Goal: Information Seeking & Learning: Find specific fact

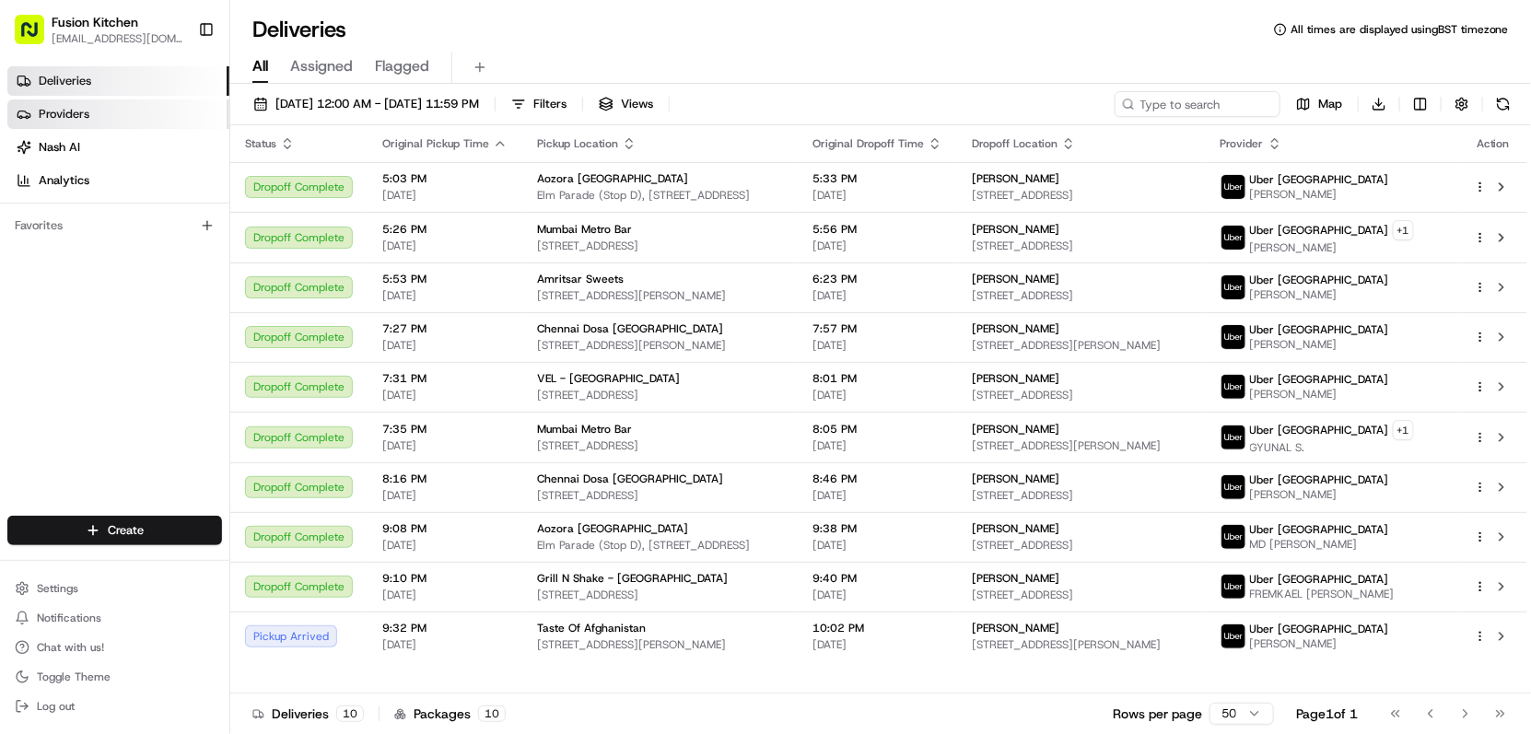
click at [73, 108] on span "Providers" at bounding box center [64, 114] width 51 height 17
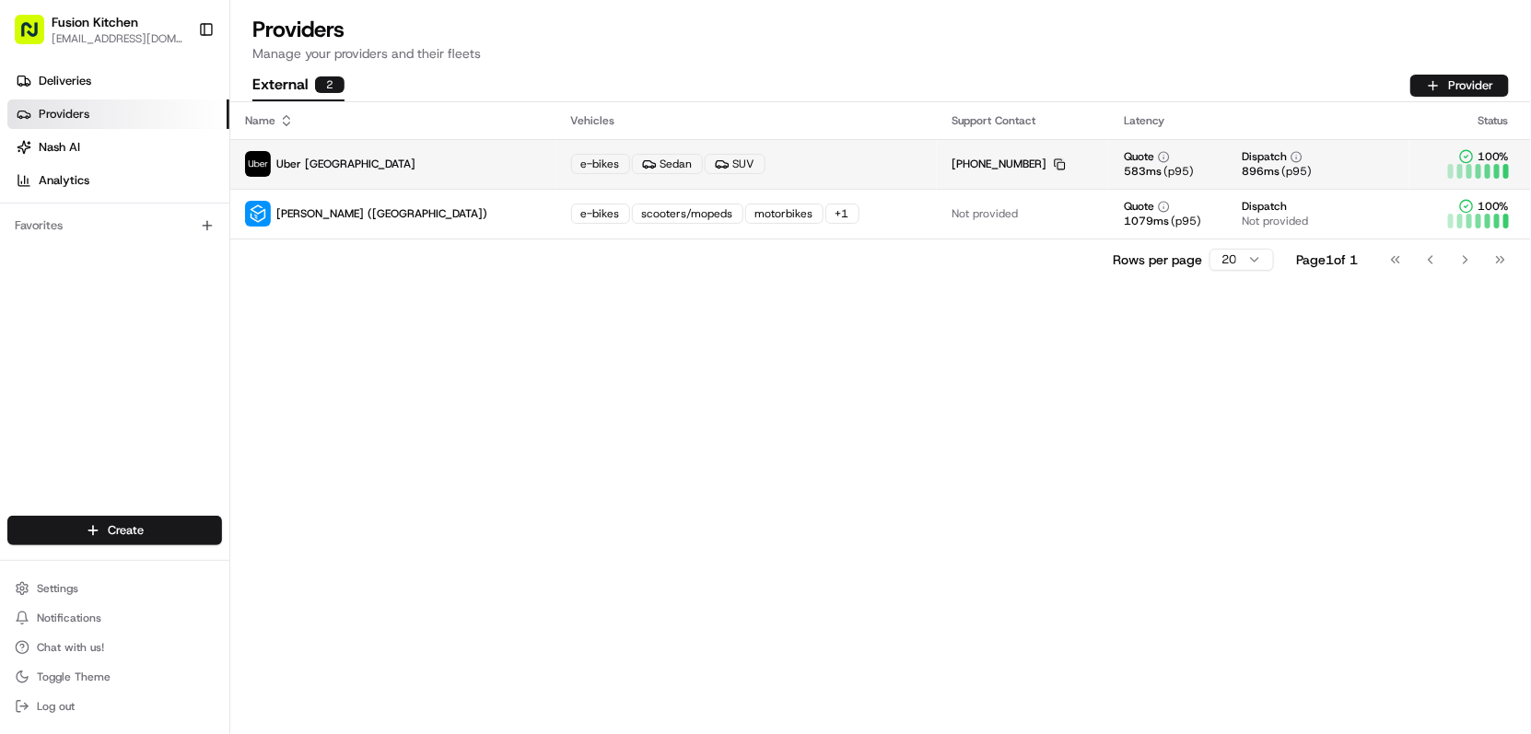
click at [1054, 160] on icon "button" at bounding box center [1060, 164] width 12 height 12
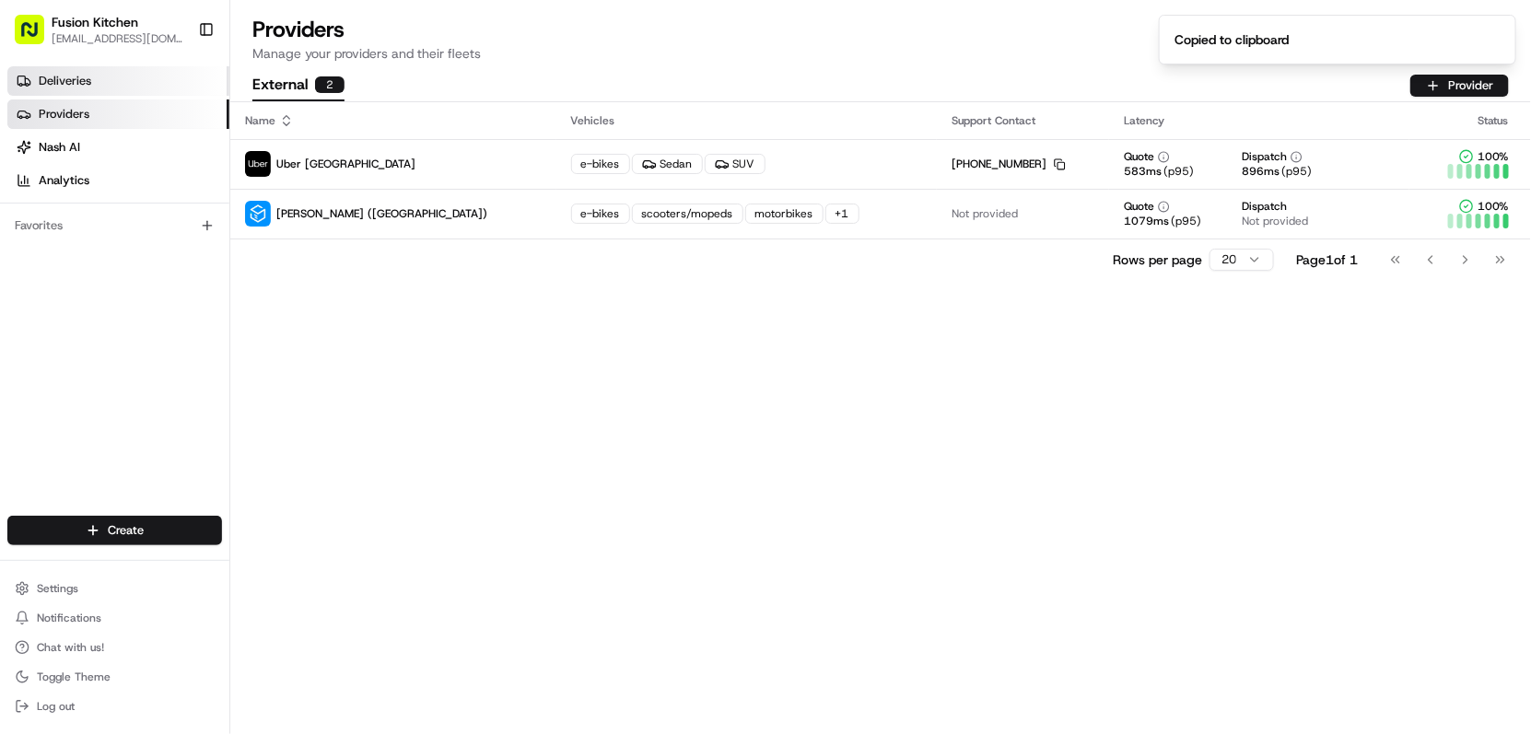
click at [96, 82] on link "Deliveries" at bounding box center [118, 80] width 222 height 29
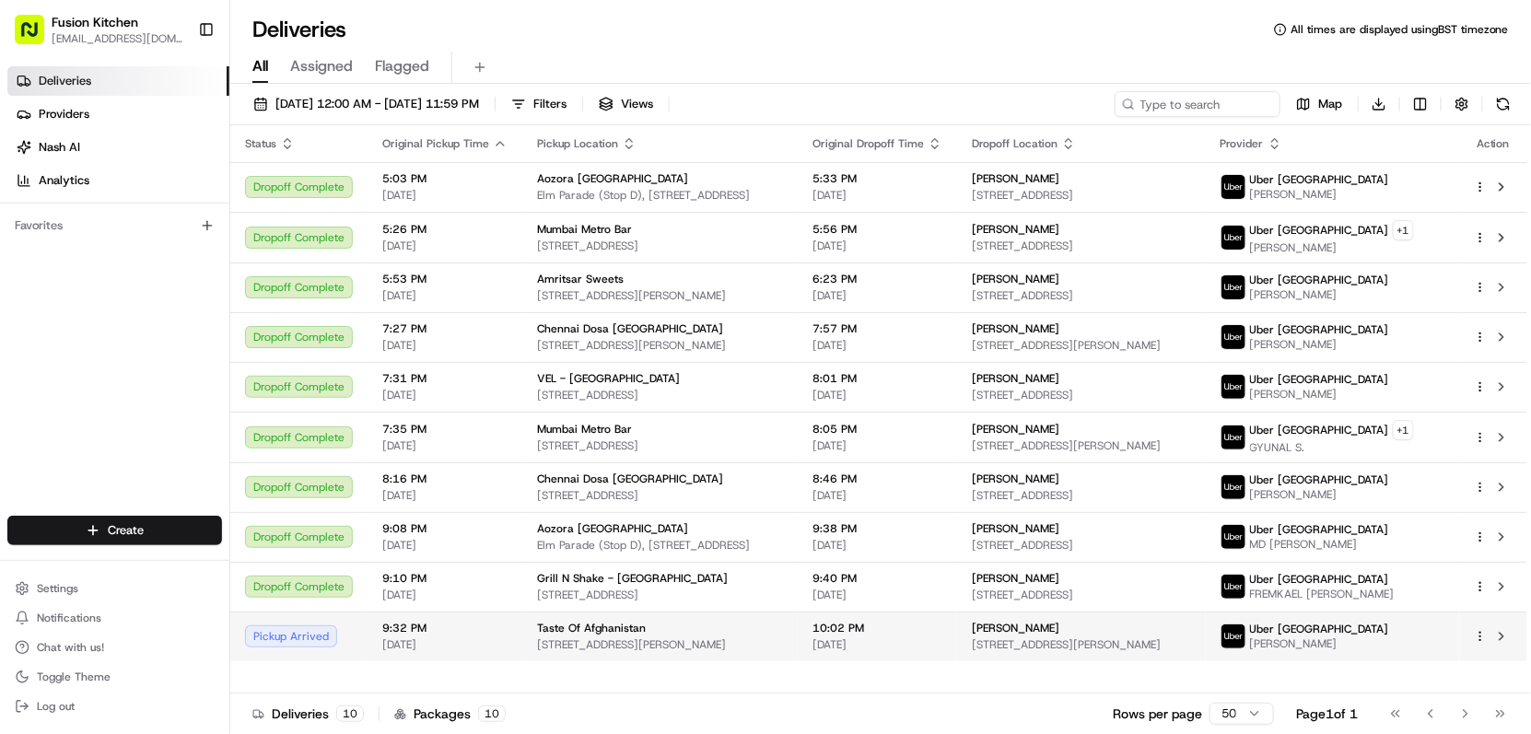
click at [885, 636] on span "10:02 PM" at bounding box center [877, 628] width 130 height 15
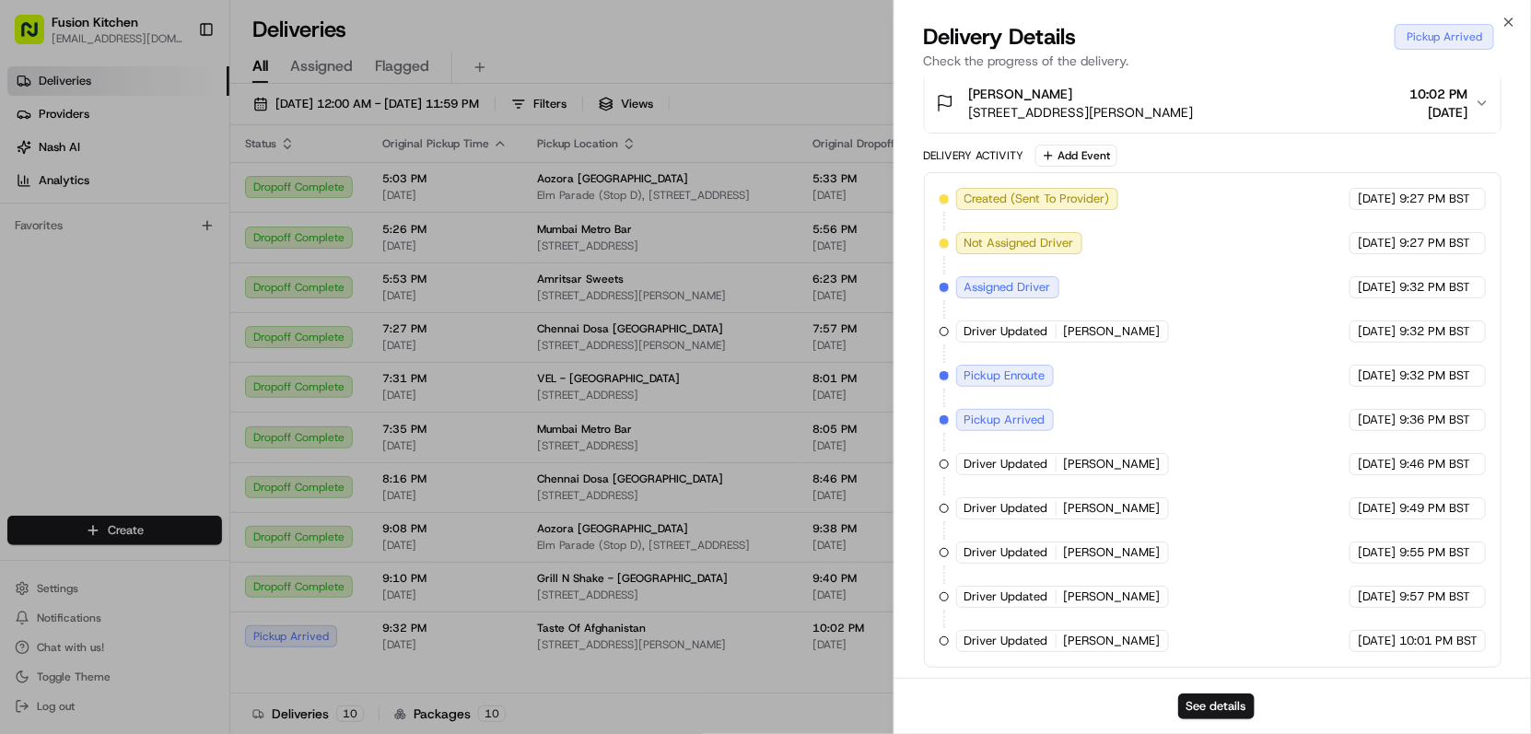
scroll to position [35, 0]
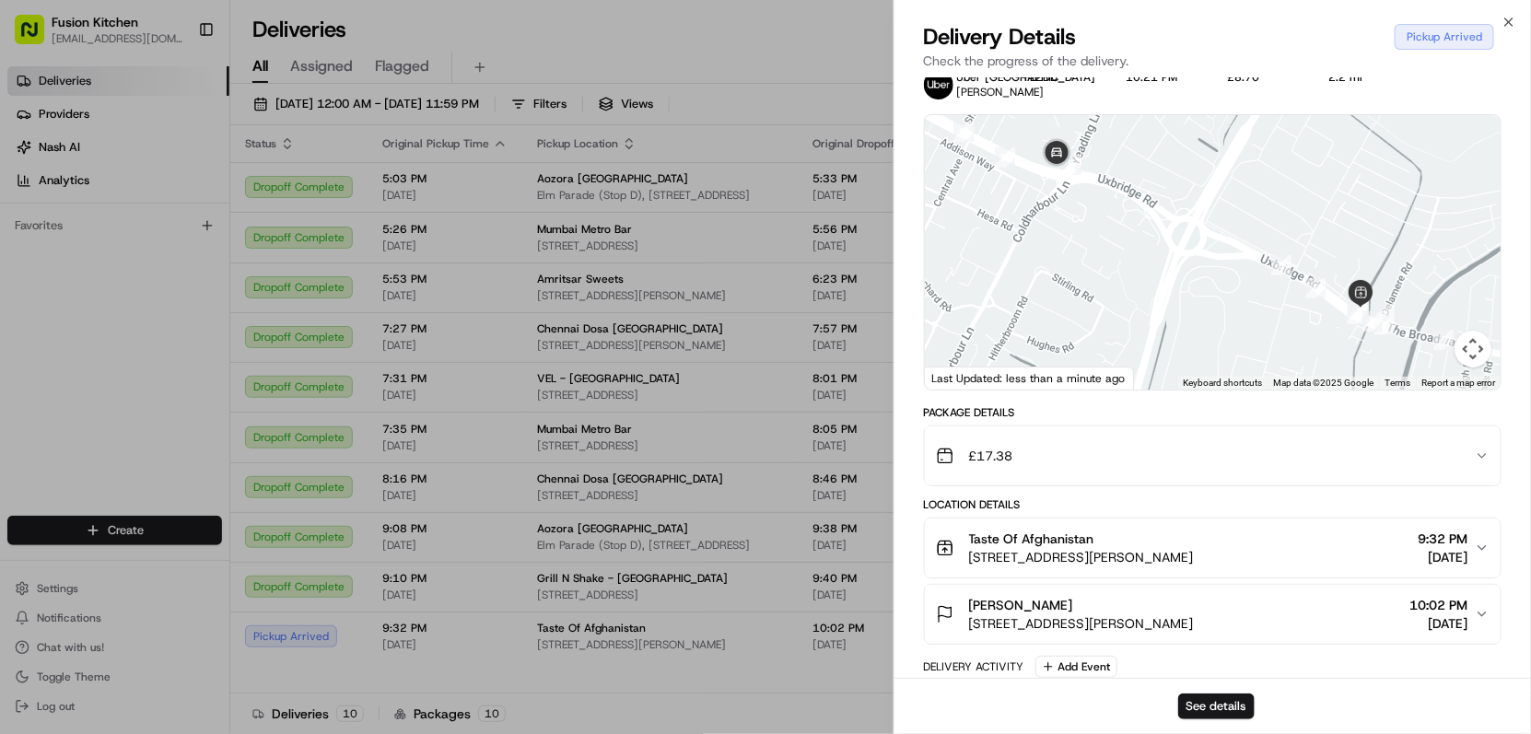
click at [1200, 552] on div "Taste Of Afghanistan 2 Uxbridge Rd, Hayes UB4 0JJ, UK 9:32 PM 08/23/2025" at bounding box center [1206, 548] width 540 height 37
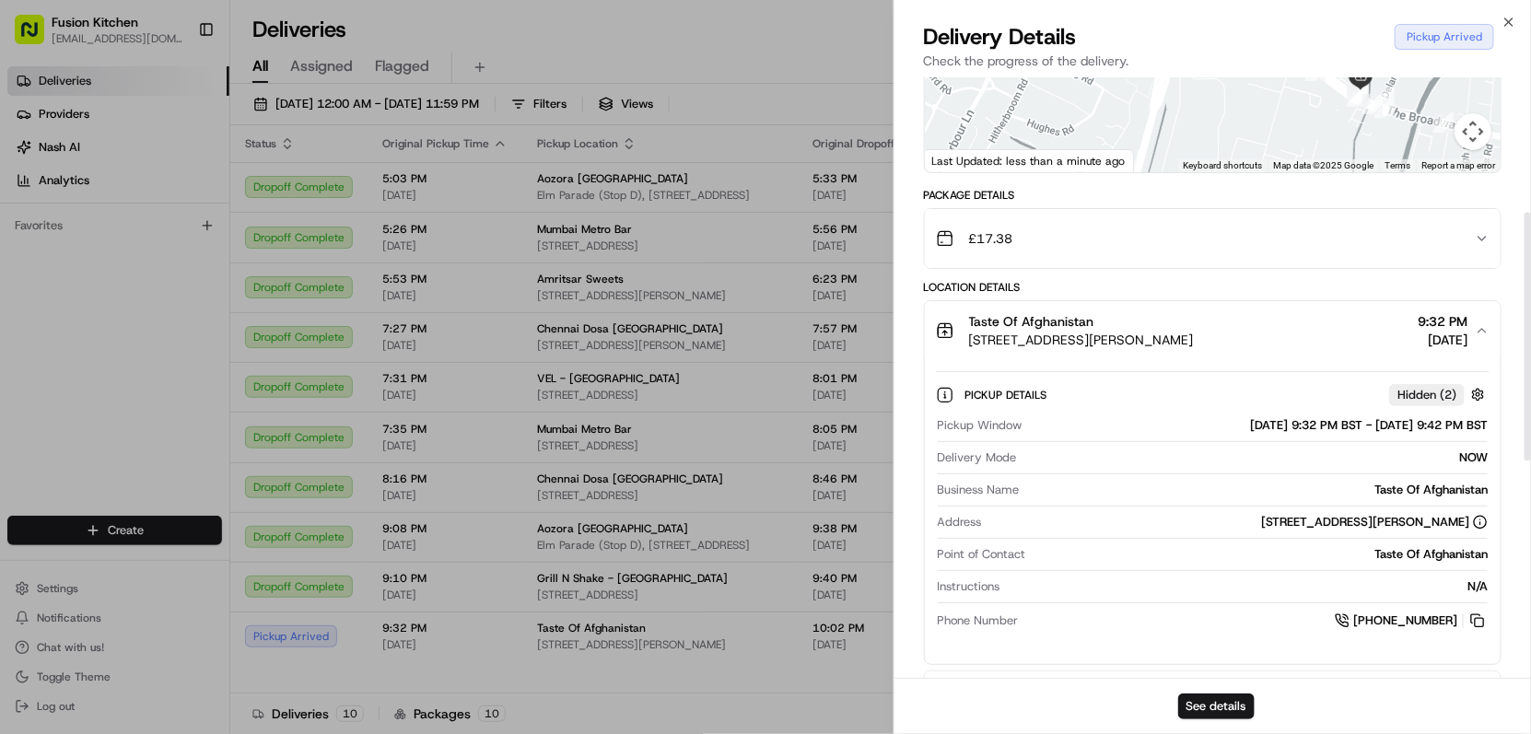
scroll to position [342, 0]
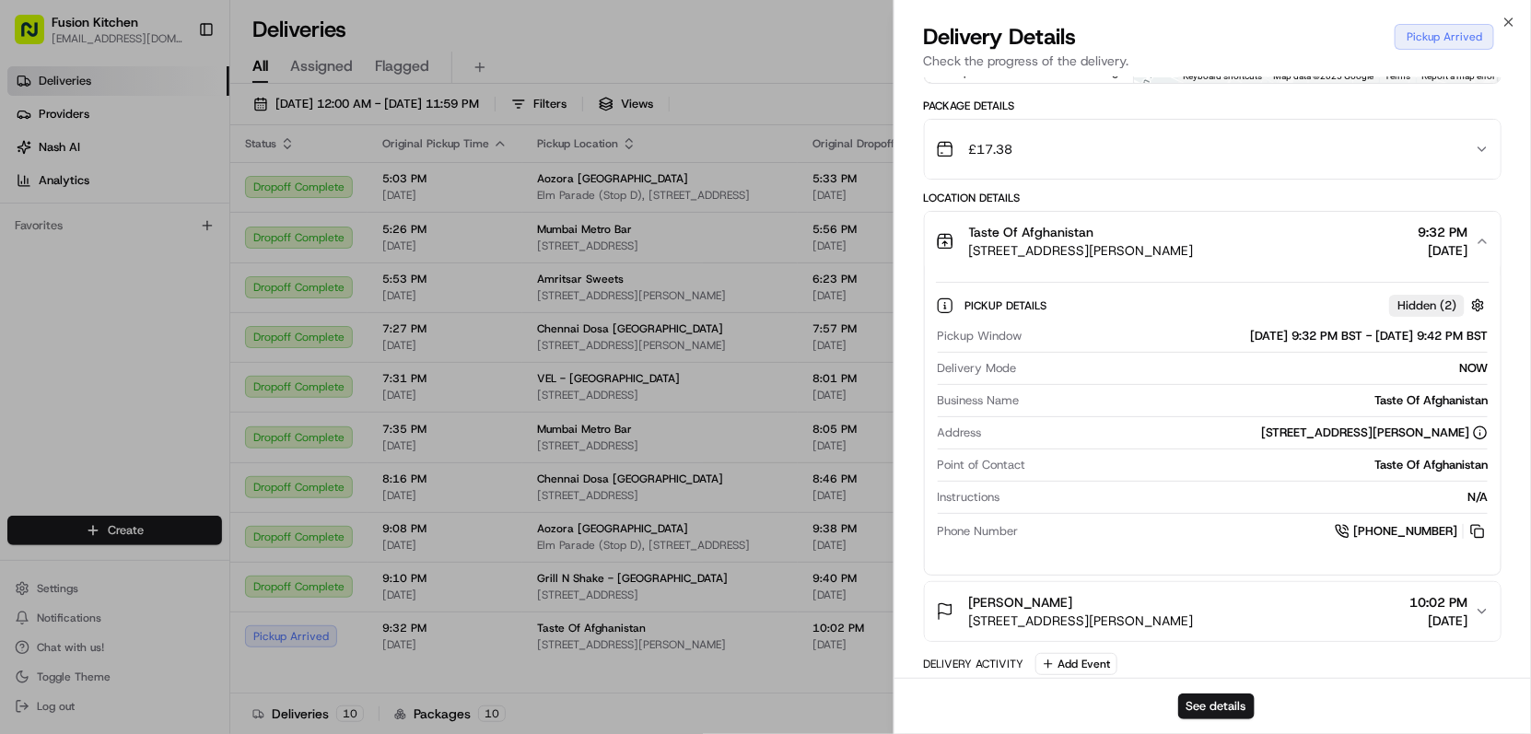
drag, startPoint x: 1184, startPoint y: 246, endPoint x: 967, endPoint y: 244, distance: 217.4
click at [967, 244] on div "Taste Of Afghanistan 2 Uxbridge Rd, Hayes UB4 0JJ, UK 9:32 PM 08/23/2025" at bounding box center [1206, 241] width 540 height 37
copy span "[STREET_ADDRESS][PERSON_NAME]"
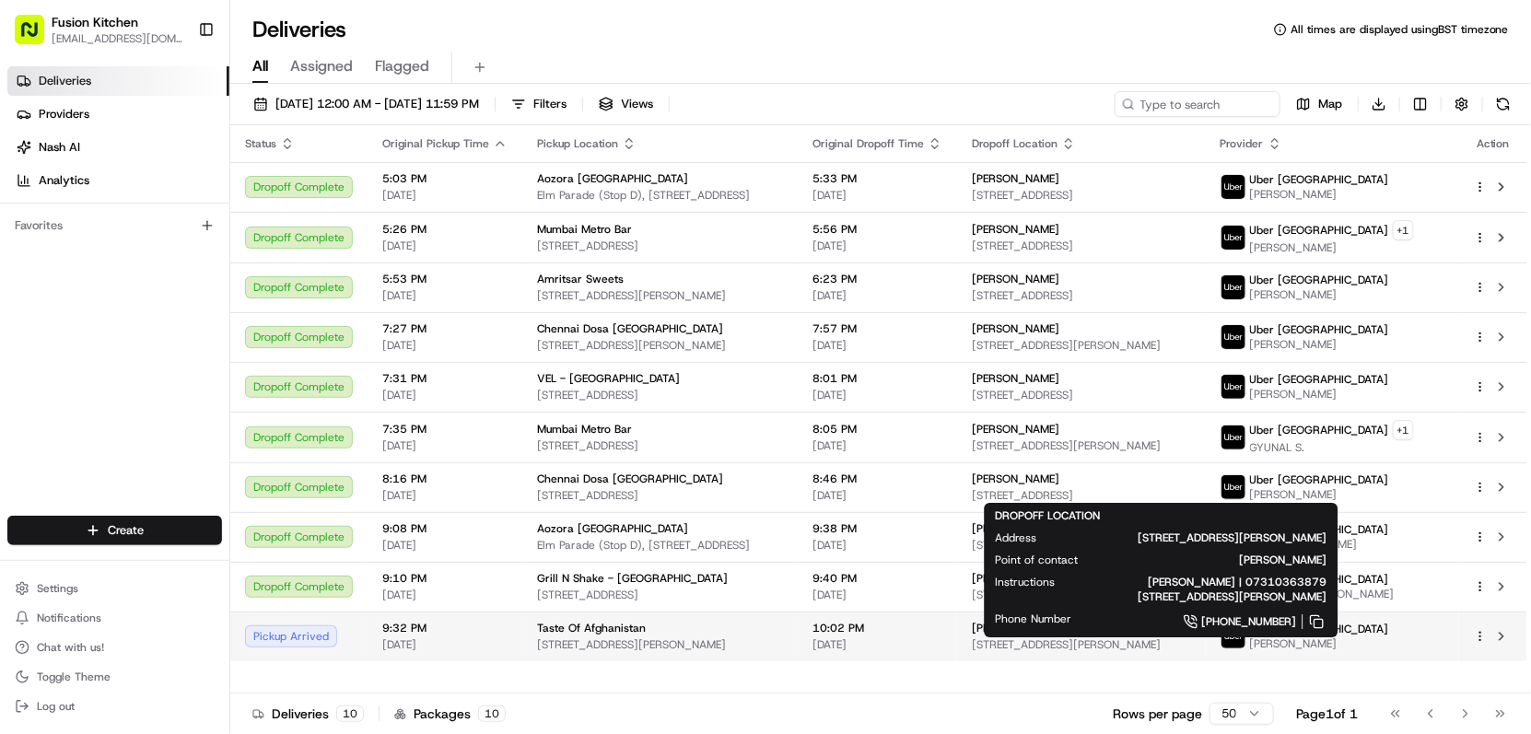
click at [1101, 652] on span "[STREET_ADDRESS][PERSON_NAME]" at bounding box center [1081, 644] width 219 height 15
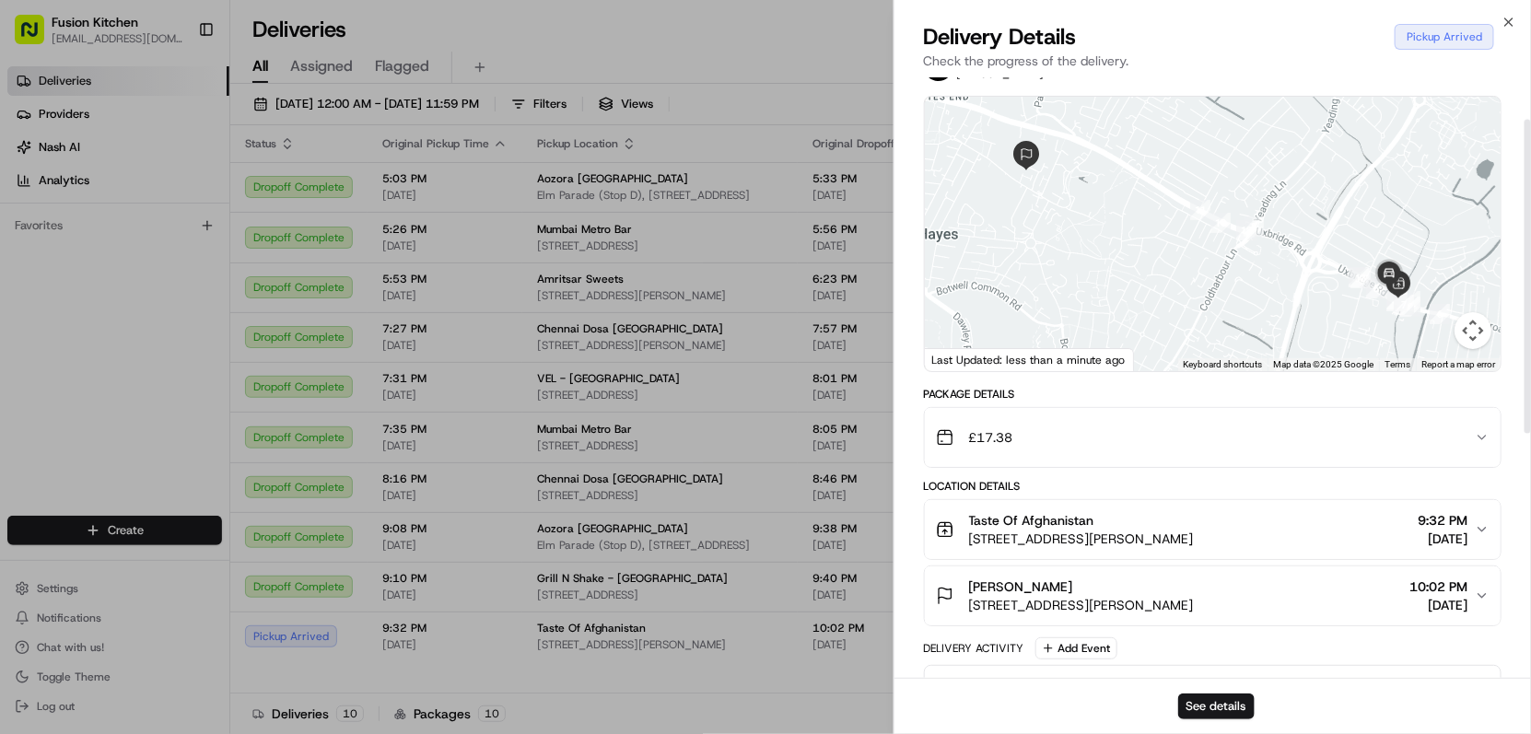
scroll to position [102, 0]
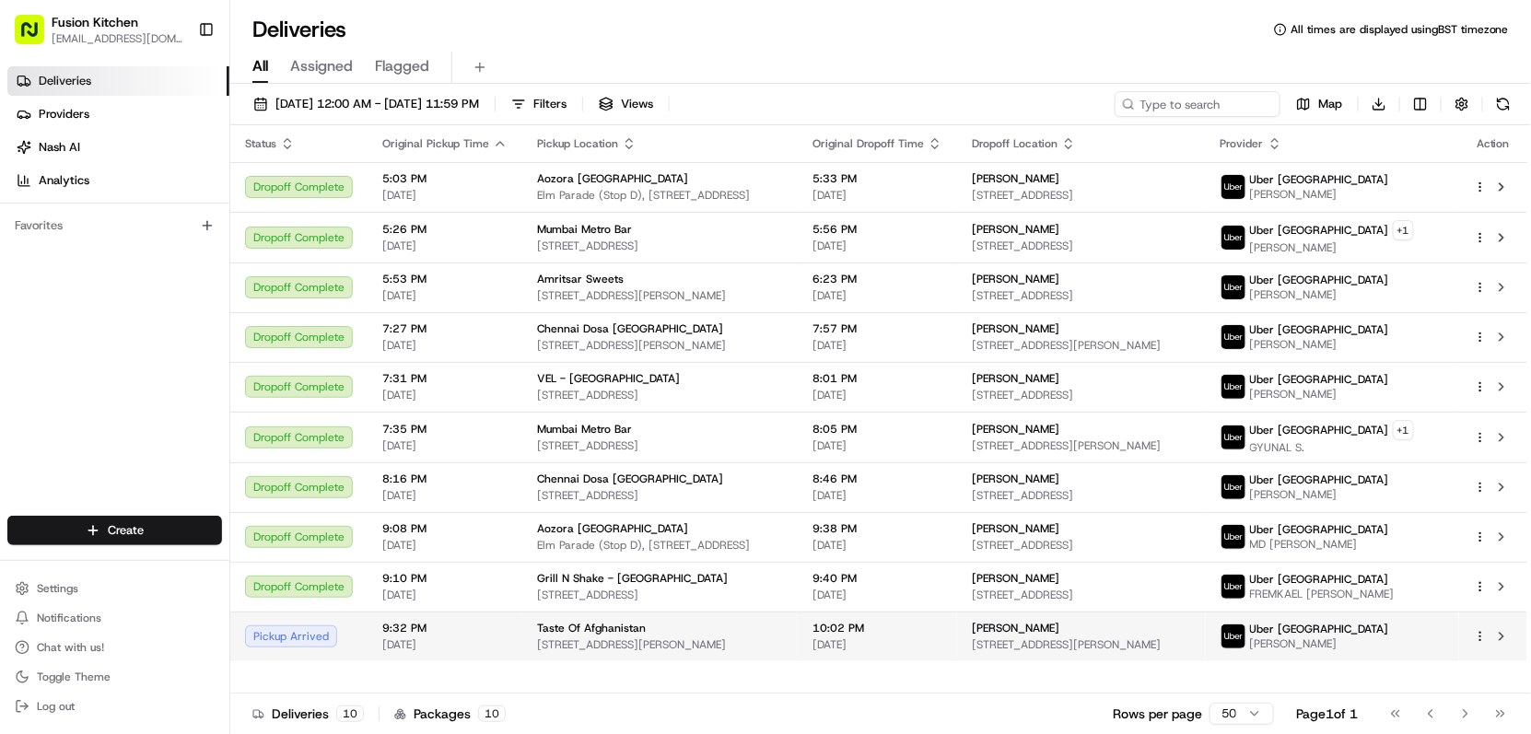
click at [733, 652] on span "[STREET_ADDRESS][PERSON_NAME]" at bounding box center [660, 644] width 246 height 15
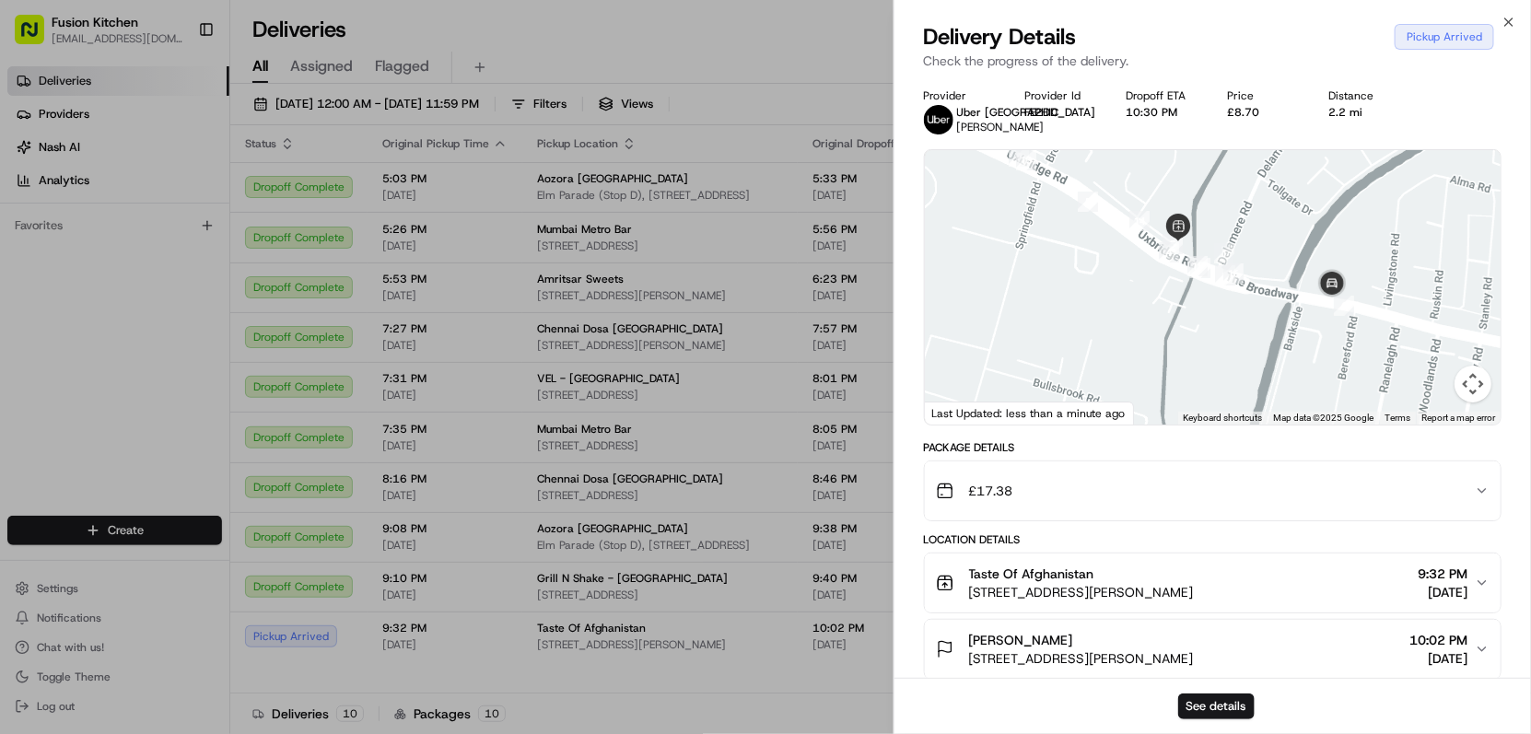
drag, startPoint x: 1403, startPoint y: 315, endPoint x: 1217, endPoint y: 290, distance: 187.7
click at [1219, 292] on div at bounding box center [1213, 287] width 577 height 274
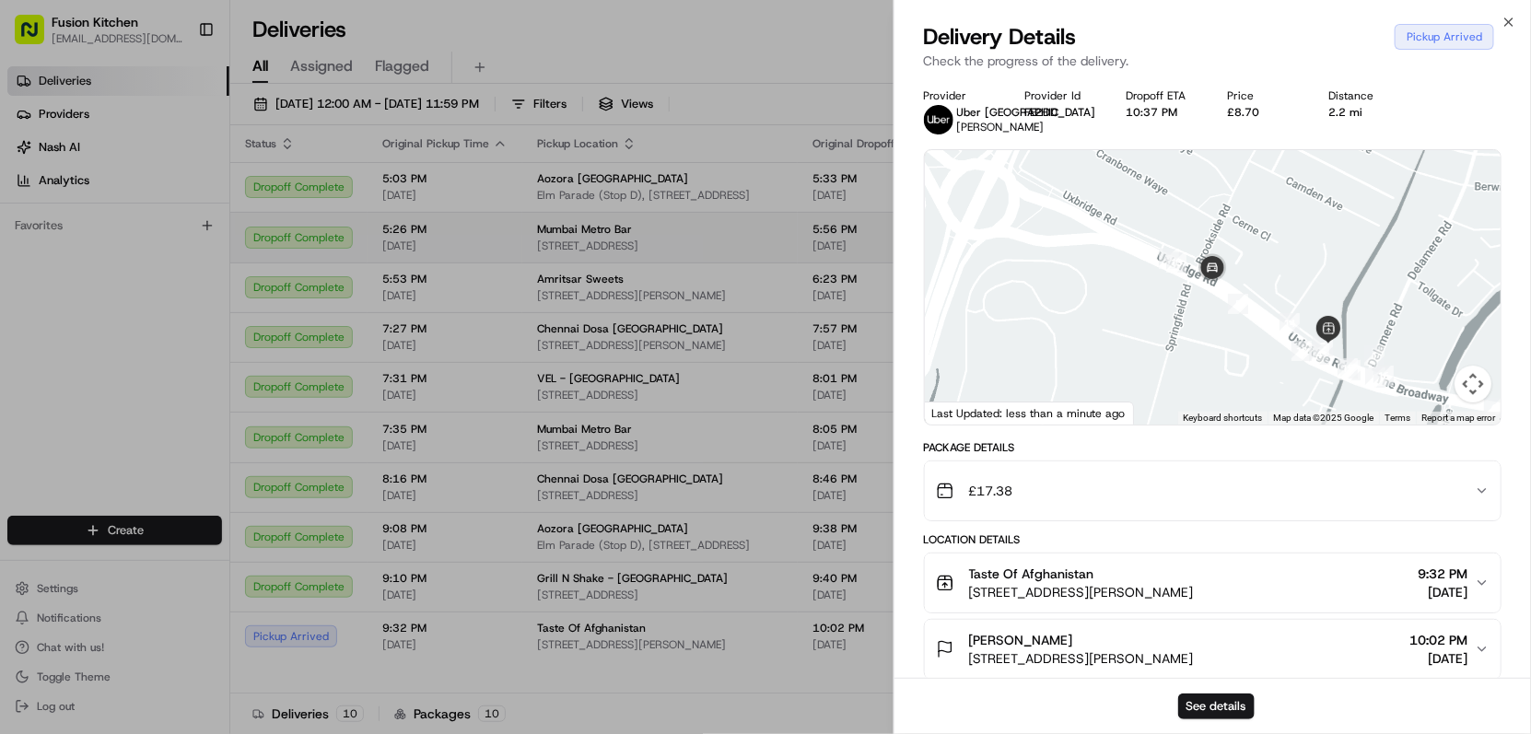
drag, startPoint x: 726, startPoint y: 230, endPoint x: 757, endPoint y: 246, distance: 35.0
